Goal: Information Seeking & Learning: Learn about a topic

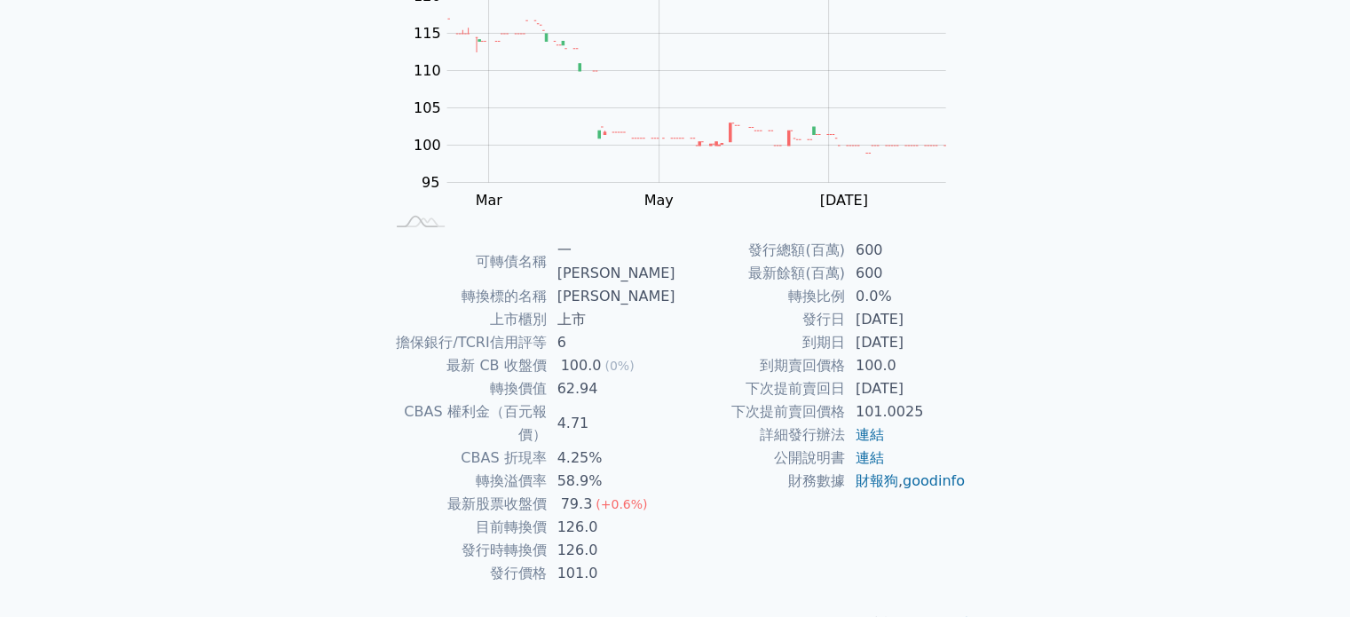
scroll to position [205, 0]
click at [386, 400] on td "CBAS 權利金（百元報價）" at bounding box center [465, 423] width 162 height 46
drag, startPoint x: 492, startPoint y: 317, endPoint x: 563, endPoint y: 349, distance: 78.7
click at [563, 349] on tbody "可轉債名稱 一詮六 轉換標的名稱 一詮 上市櫃別 上市 擔保銀行/TCRI信用評等 6 最新 CB 收盤價 100.0 (0%) 轉換價值 62.94 CBA…" at bounding box center [529, 412] width 291 height 346
click at [563, 354] on div "100.0" at bounding box center [581, 365] width 48 height 23
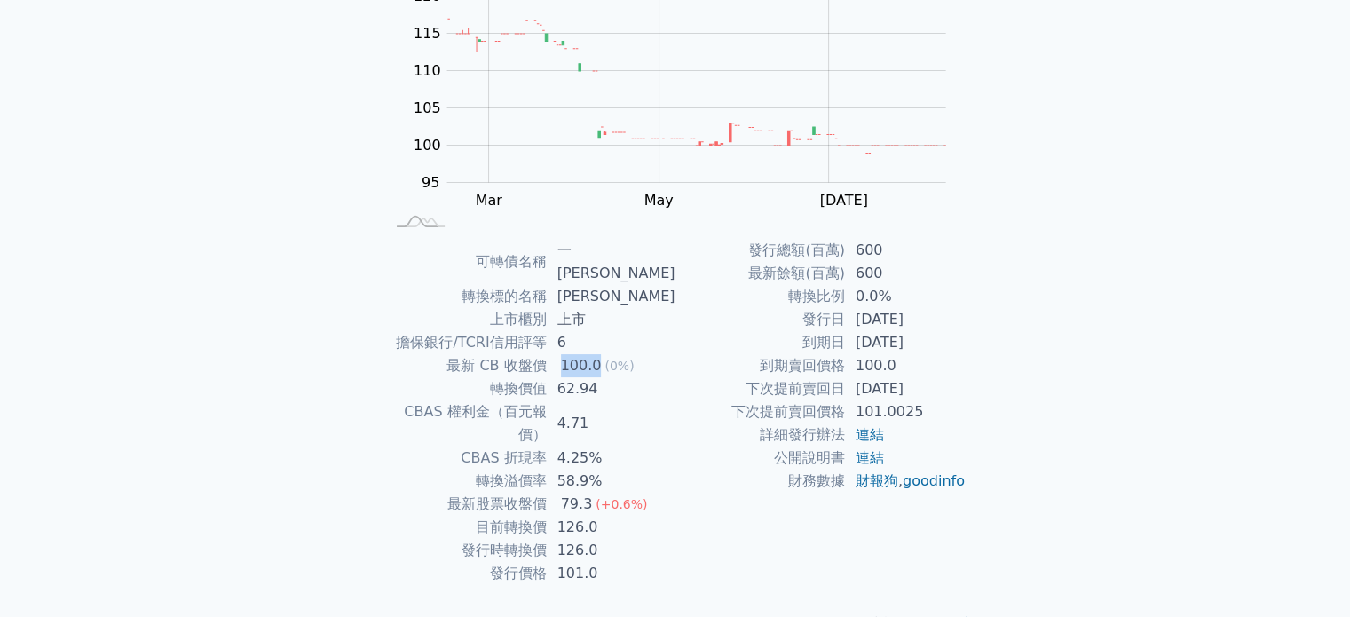
click at [563, 354] on div "100.0" at bounding box center [581, 365] width 48 height 23
click at [831, 345] on td "到期日" at bounding box center [759, 342] width 169 height 23
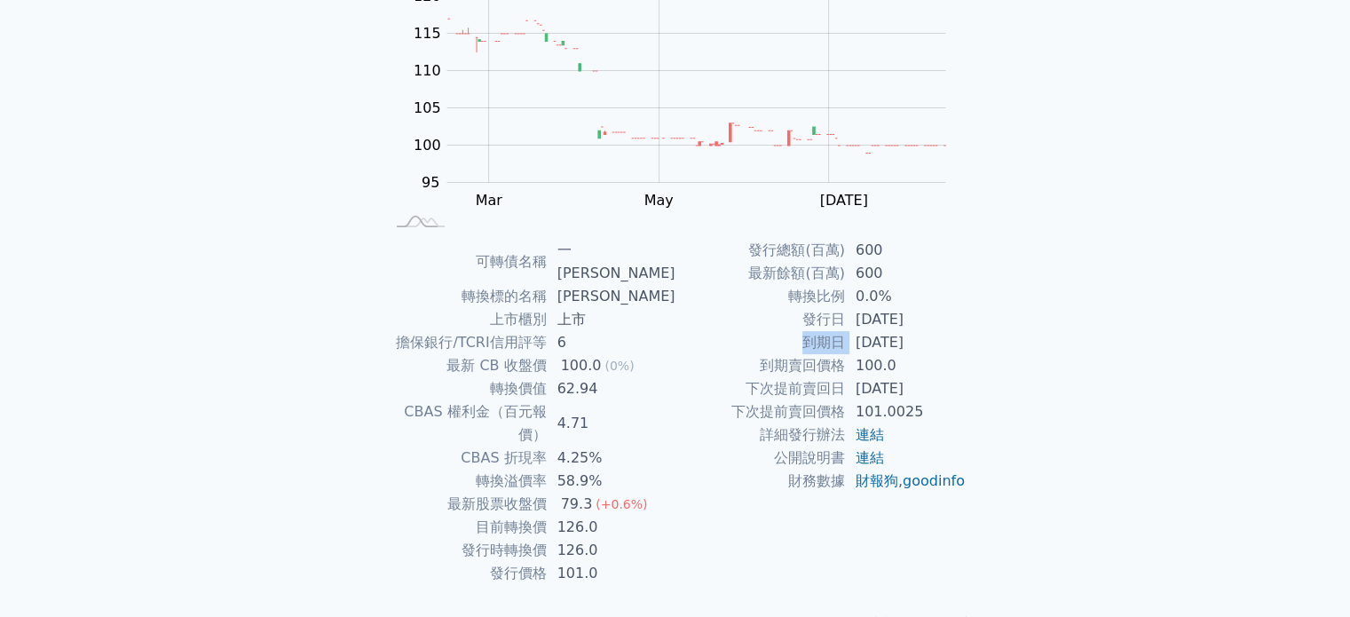
click at [831, 345] on td "到期日" at bounding box center [759, 342] width 169 height 23
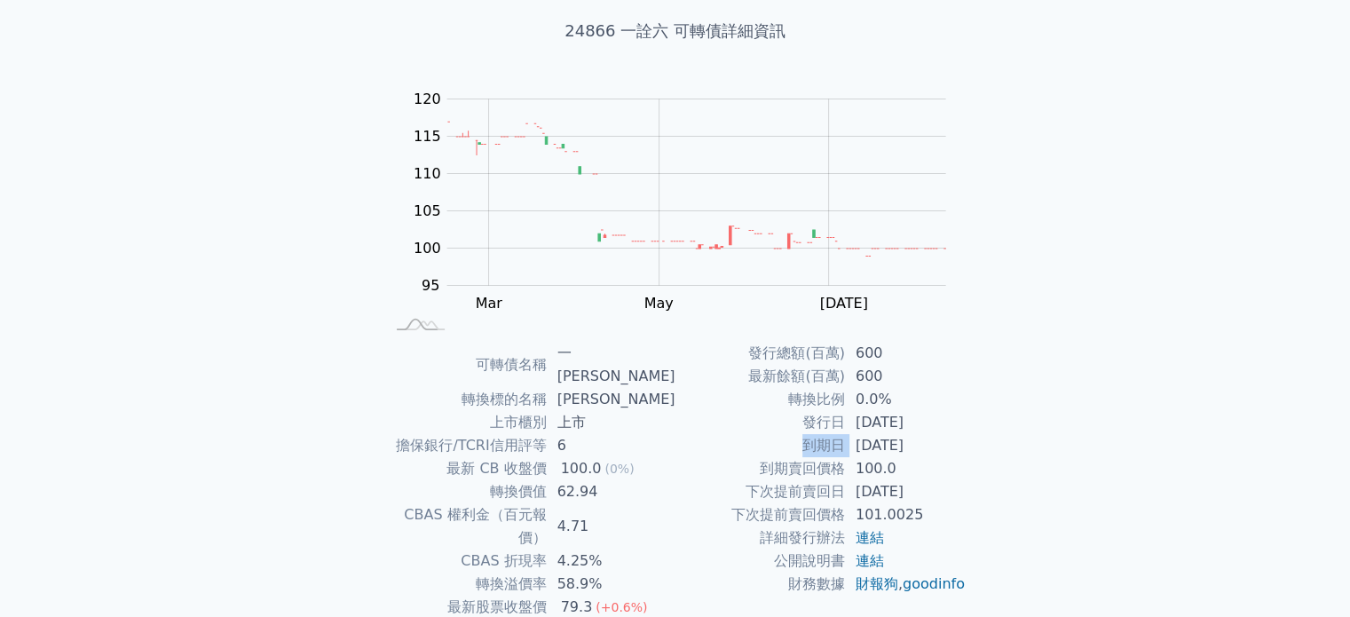
scroll to position [0, 0]
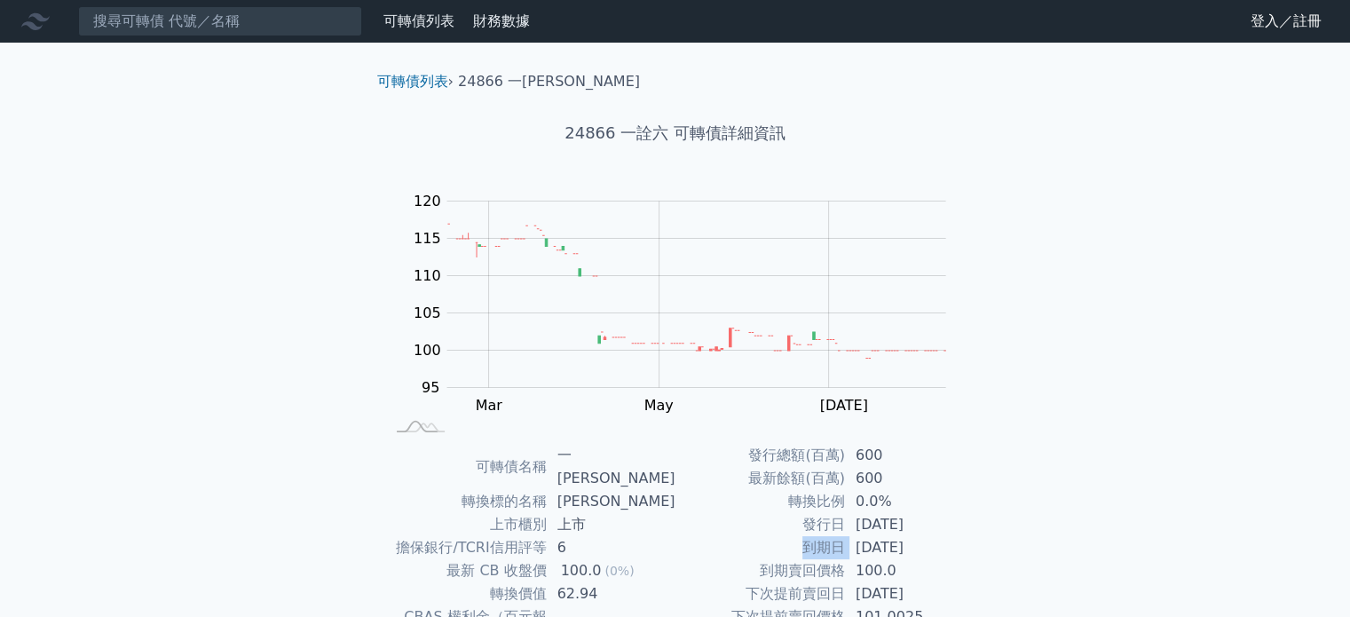
click at [405, 14] on link "可轉債列表" at bounding box center [418, 20] width 71 height 17
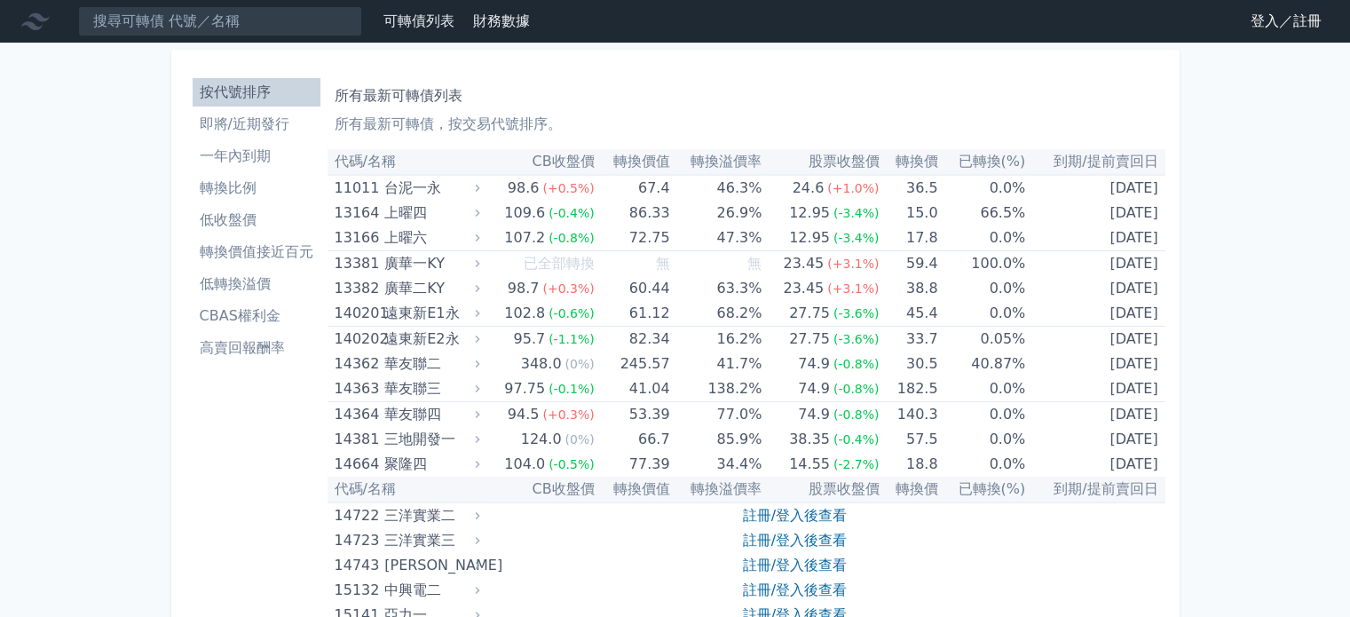
click at [1295, 12] on link "登入／註冊" at bounding box center [1285, 21] width 99 height 28
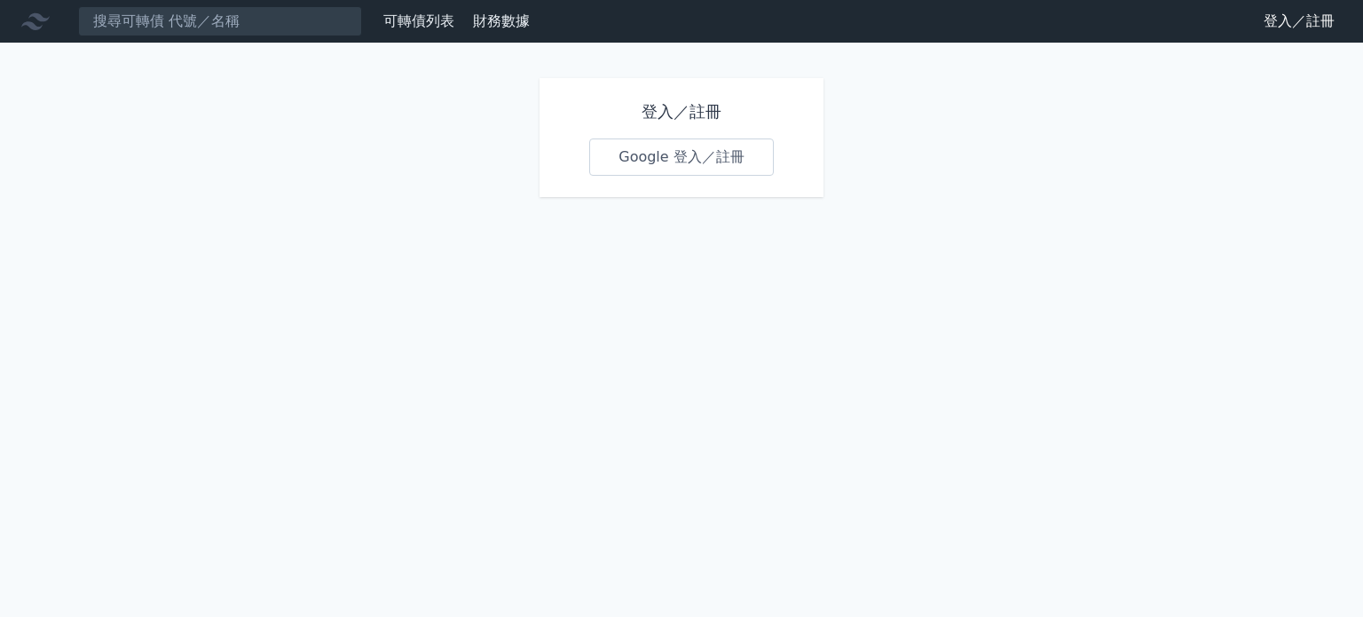
click at [705, 146] on link "Google 登入／註冊" at bounding box center [681, 156] width 185 height 37
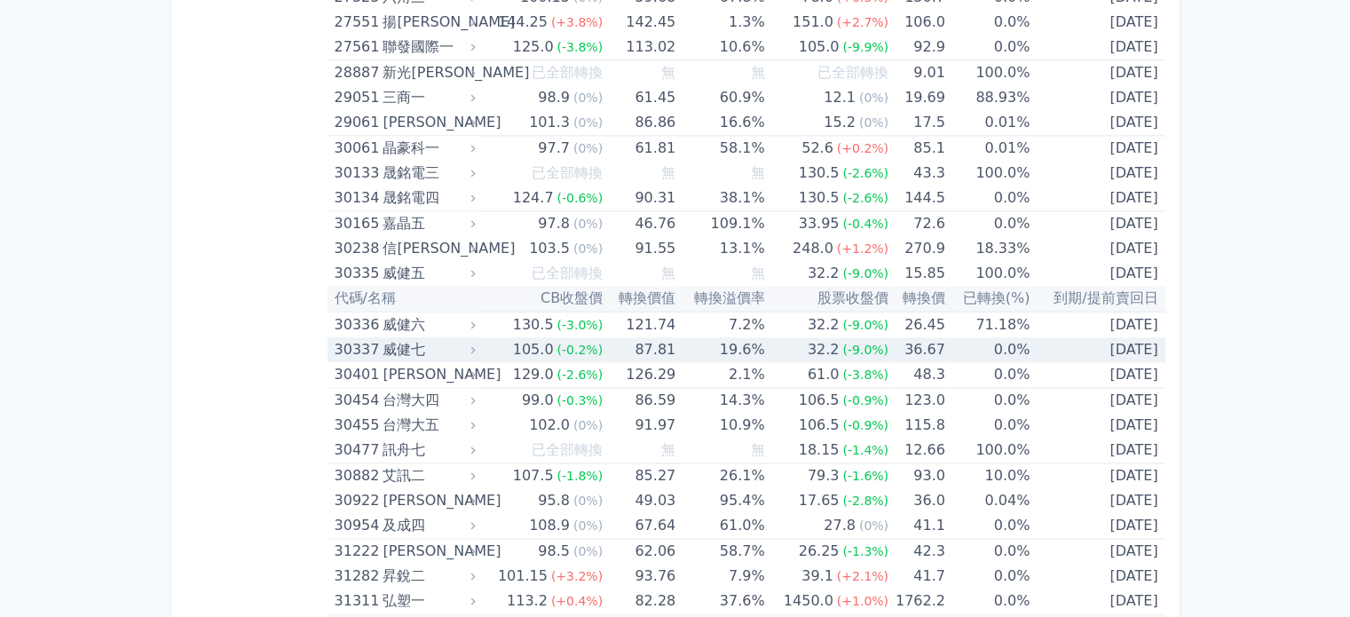
scroll to position [2484, 0]
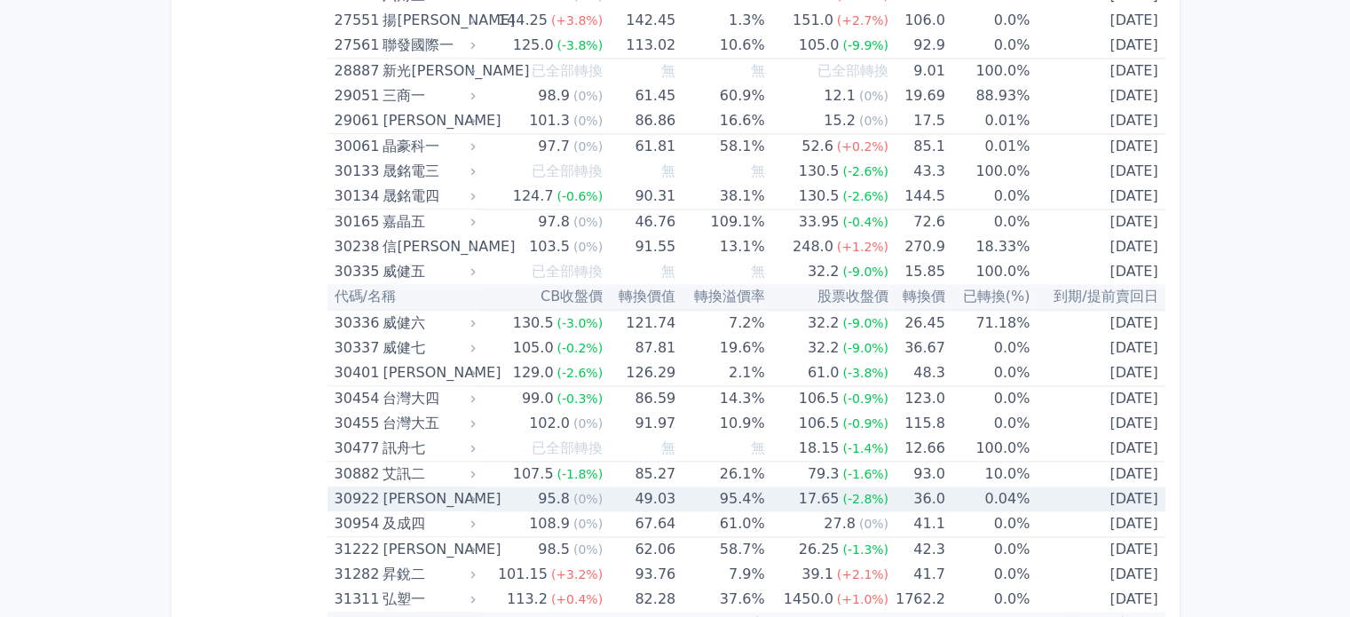
click at [387, 492] on div "[PERSON_NAME]" at bounding box center [426, 498] width 89 height 25
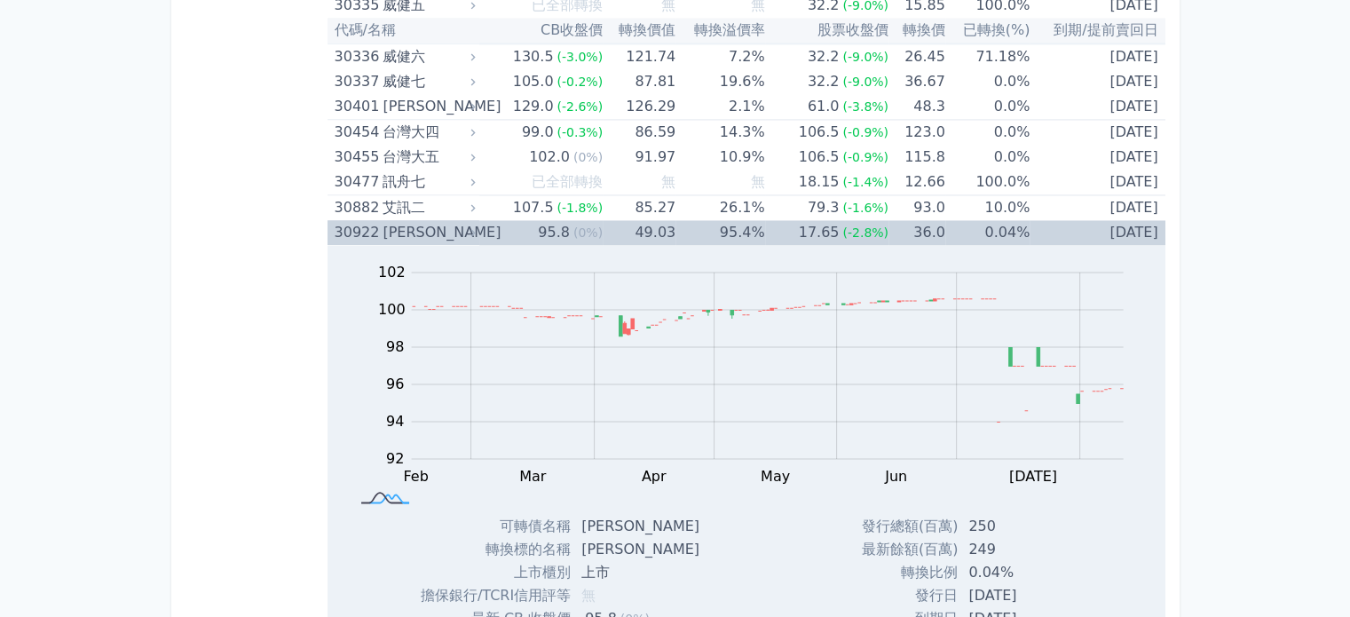
scroll to position [2839, 0]
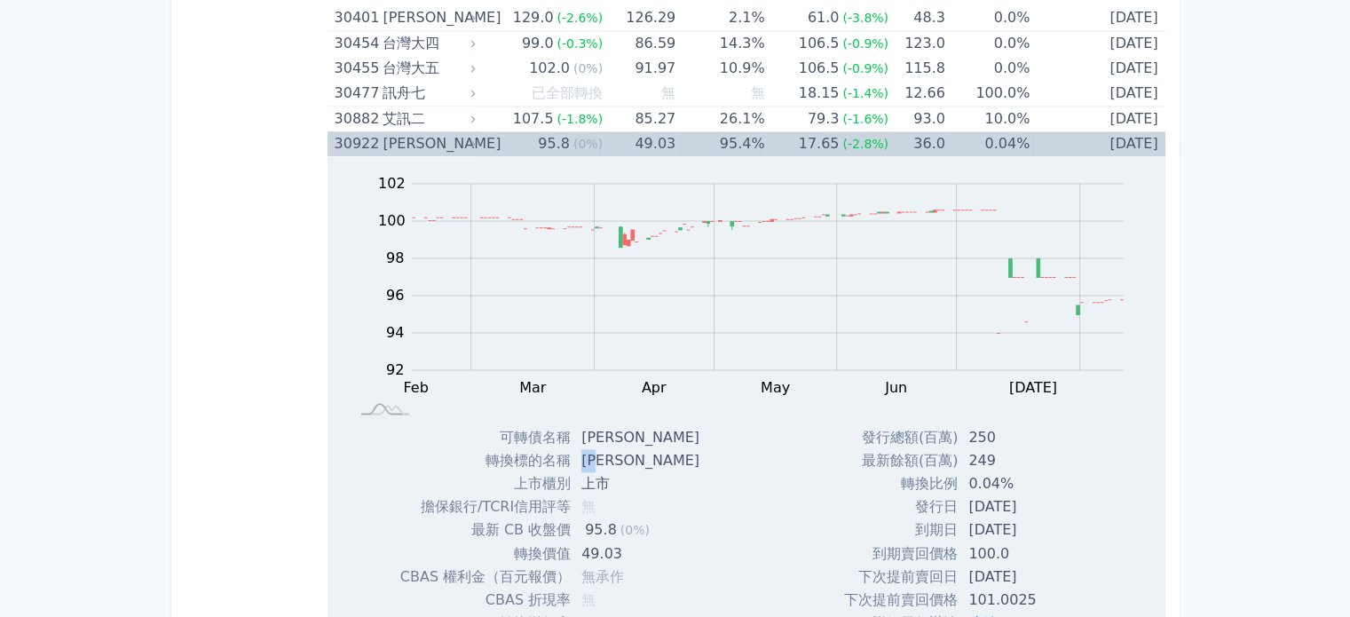
drag, startPoint x: 586, startPoint y: 450, endPoint x: 605, endPoint y: 447, distance: 19.7
click at [605, 449] on td "[PERSON_NAME]" at bounding box center [642, 460] width 143 height 23
click at [453, 135] on div "[PERSON_NAME]" at bounding box center [426, 143] width 89 height 25
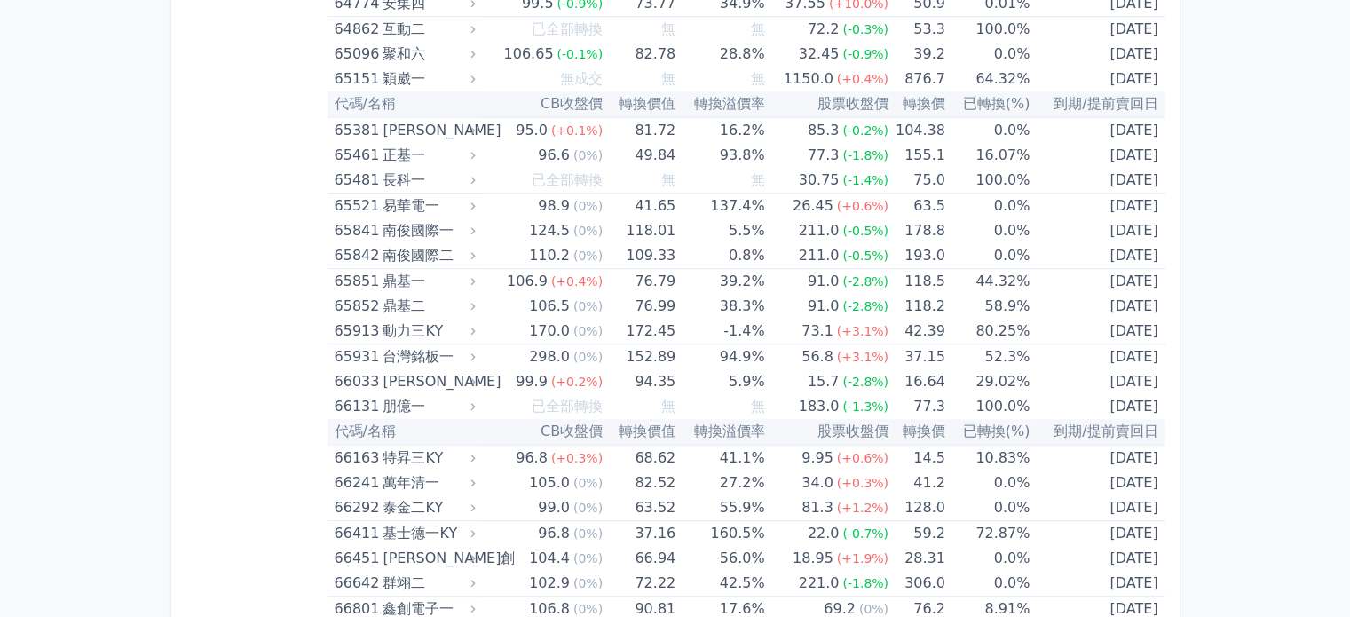
scroll to position [8003, 0]
